Goal: Complete application form

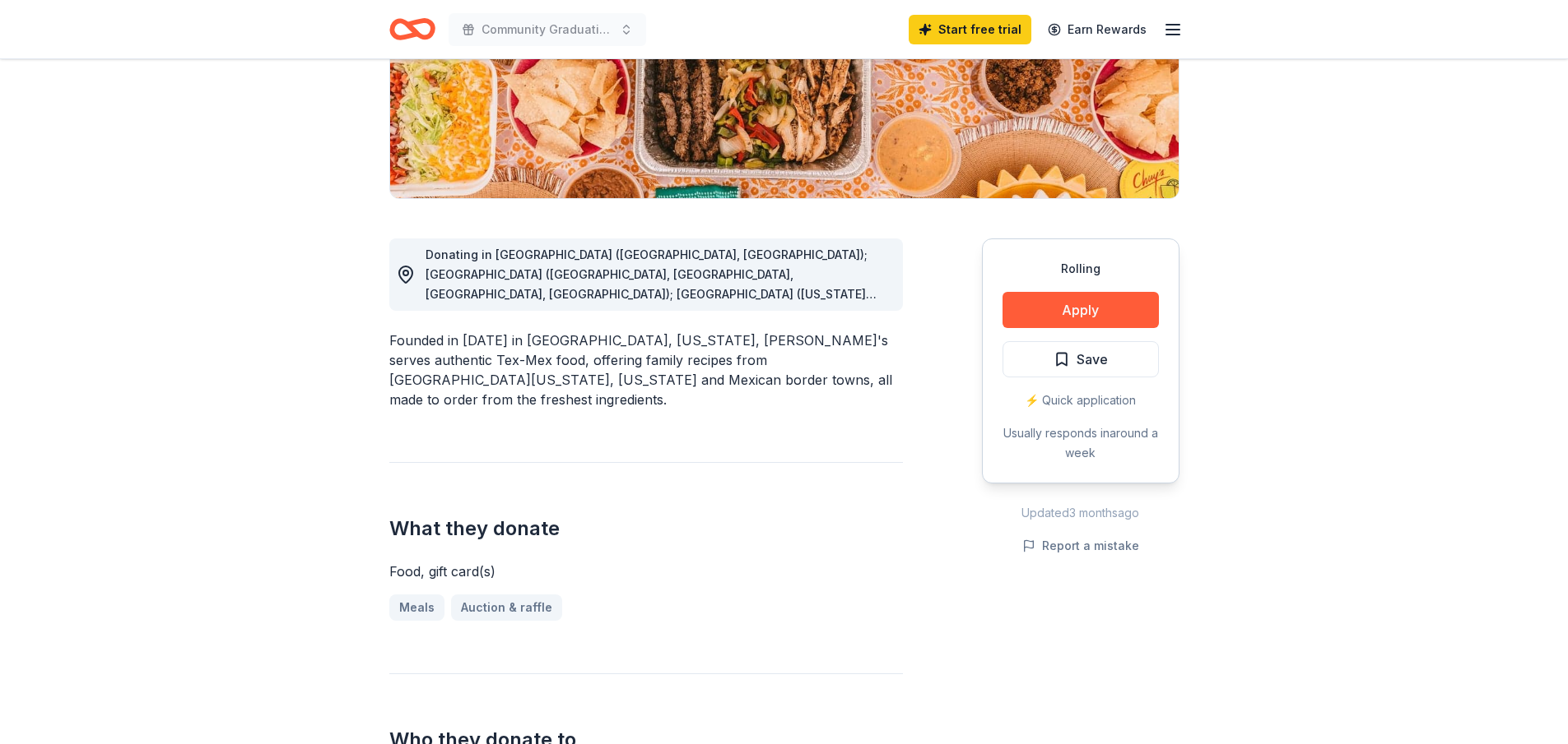
scroll to position [329, 0]
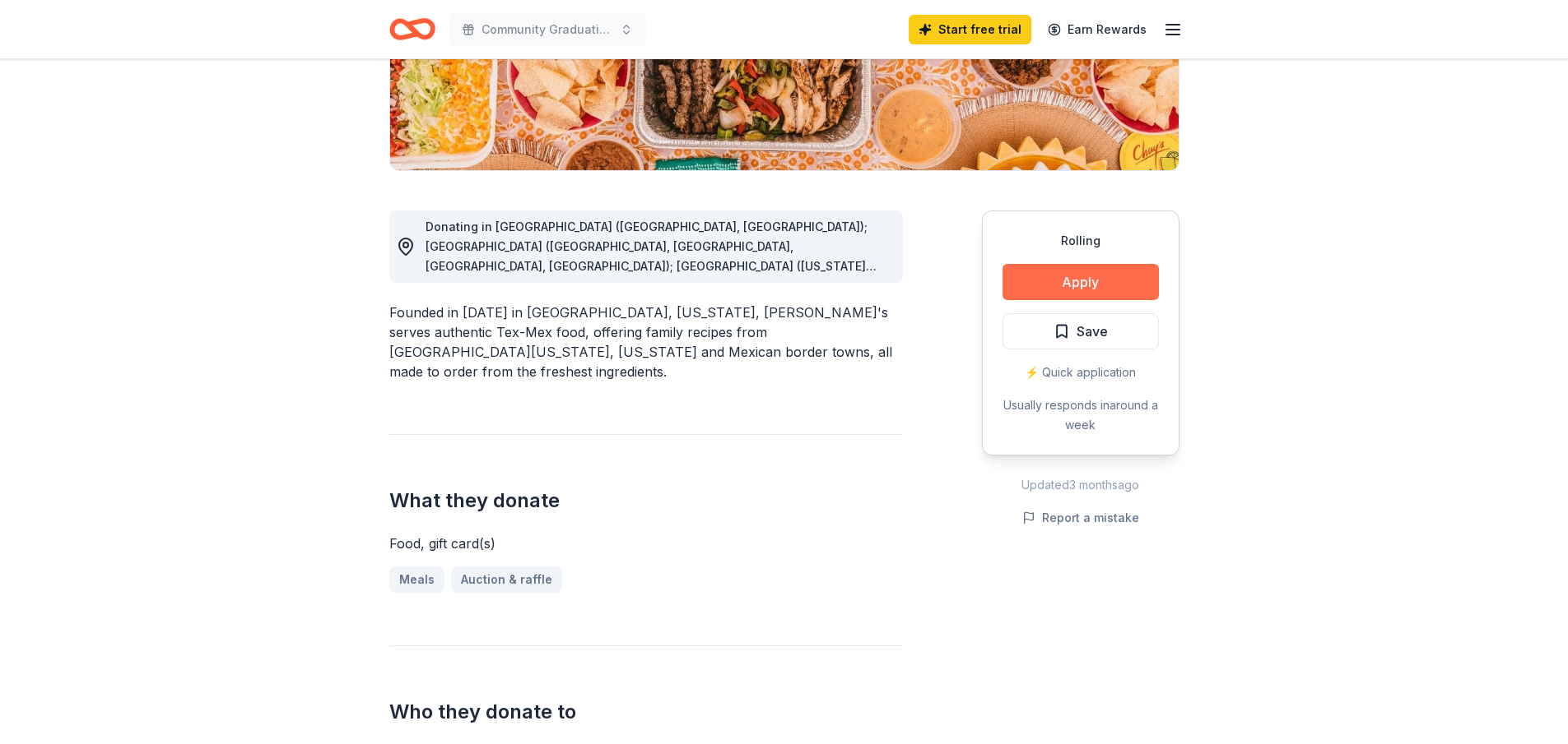
click at [1091, 282] on button "Apply" at bounding box center [1080, 283] width 156 height 36
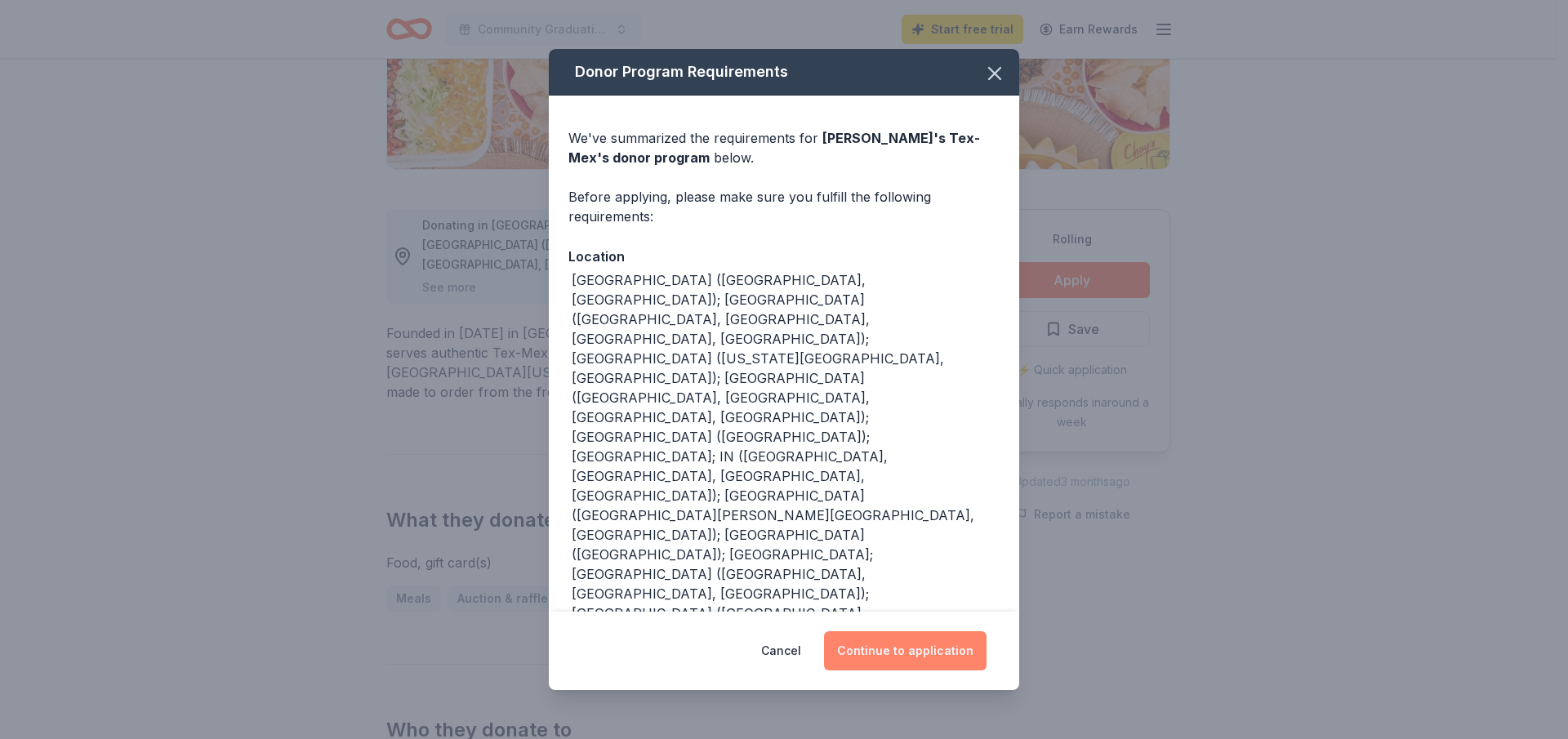
click at [913, 631] on button "Continue to application" at bounding box center [905, 650] width 163 height 39
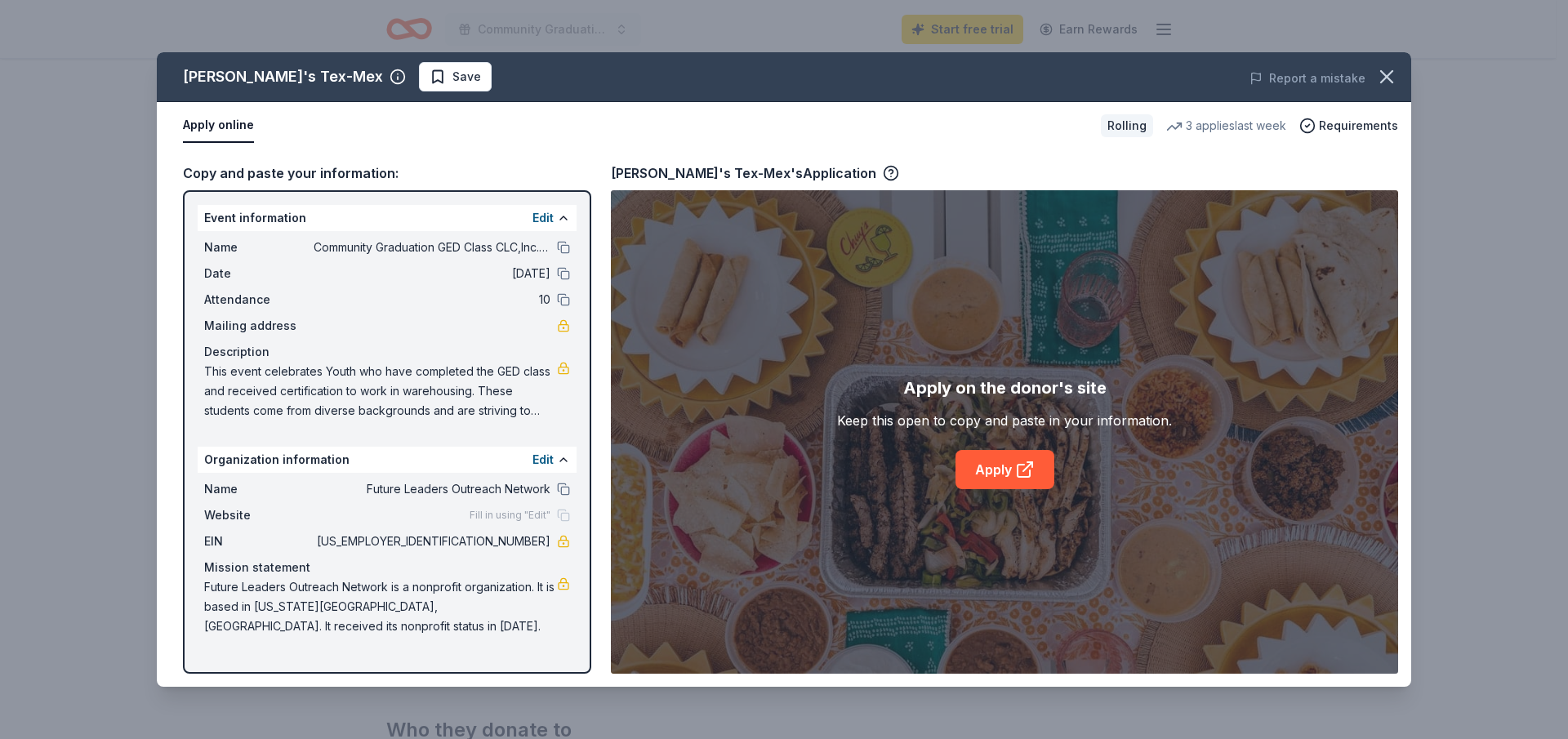
drag, startPoint x: 378, startPoint y: 332, endPoint x: 287, endPoint y: 446, distance: 145.9
click at [287, 446] on div "Event information Edit Name Community Graduation GED Class CLC,Inc. Forest Hill…" at bounding box center [387, 432] width 408 height 484
click at [356, 296] on span "10" at bounding box center [432, 300] width 237 height 20
click at [1024, 472] on icon at bounding box center [1028, 467] width 9 height 9
click at [213, 121] on button "Apply online" at bounding box center [218, 126] width 71 height 34
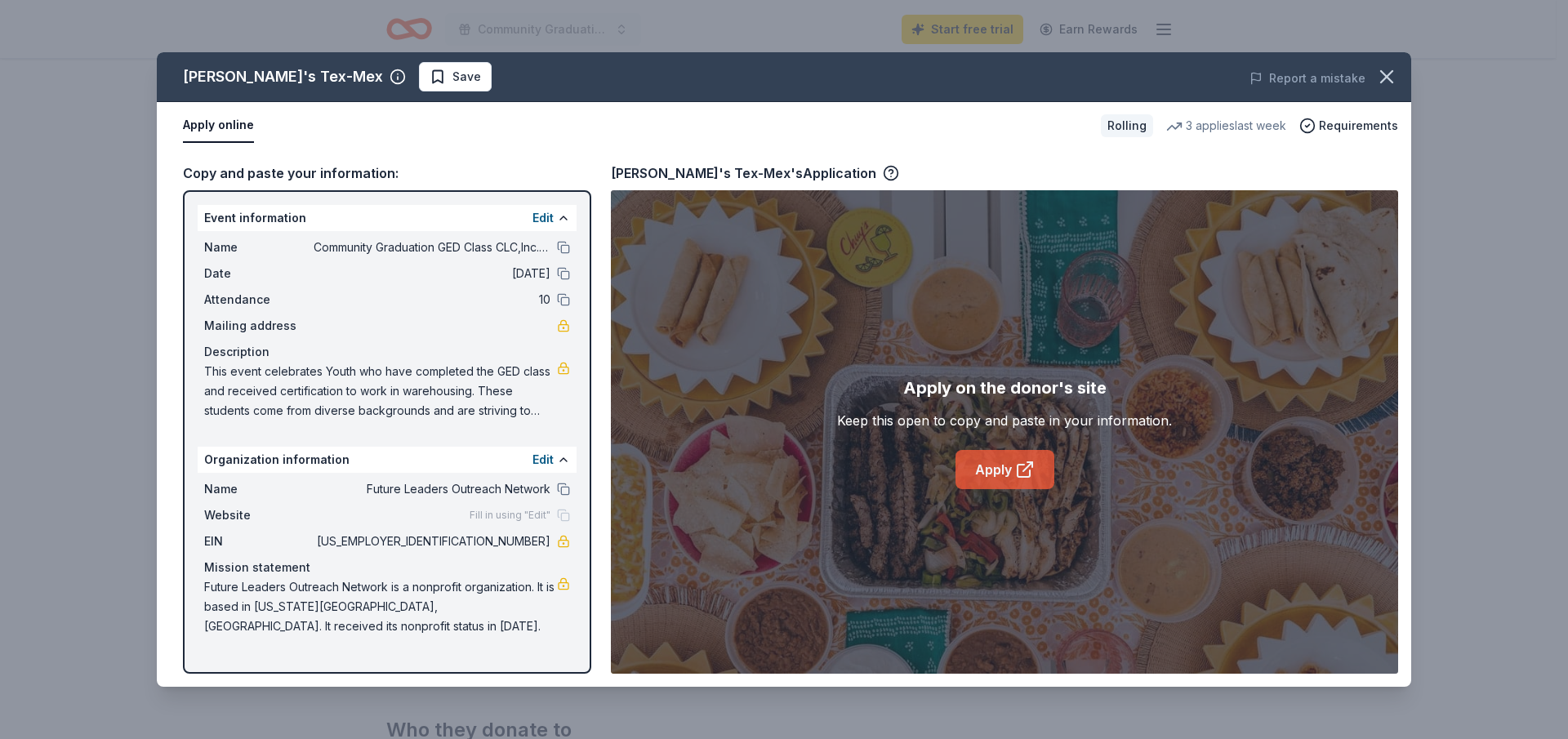
click at [1006, 464] on link "Apply" at bounding box center [1004, 469] width 99 height 39
click at [1131, 129] on div "Rolling" at bounding box center [1127, 125] width 53 height 23
click at [1392, 76] on icon "button" at bounding box center [1386, 76] width 23 height 23
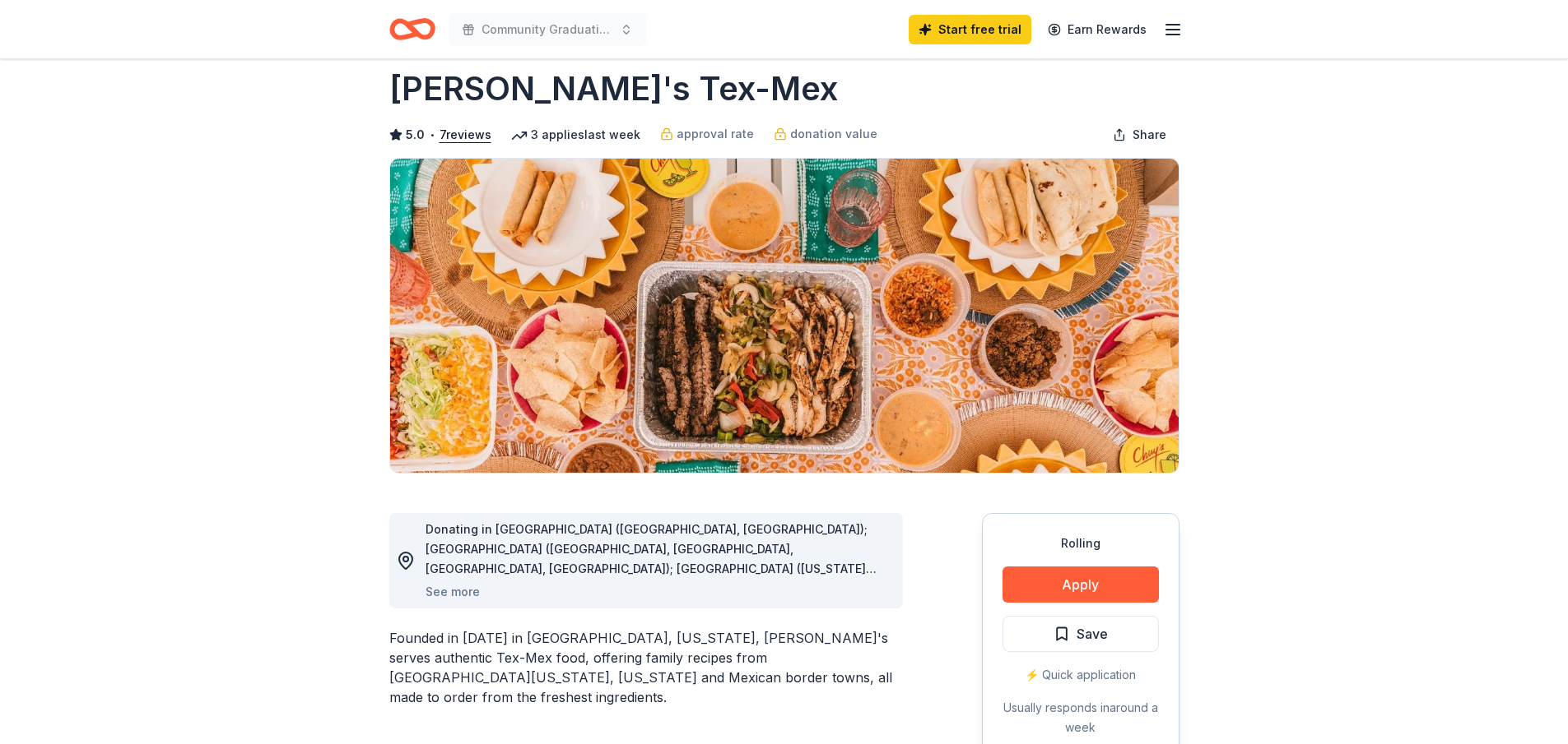
scroll to position [0, 0]
